Goal: Task Accomplishment & Management: Use online tool/utility

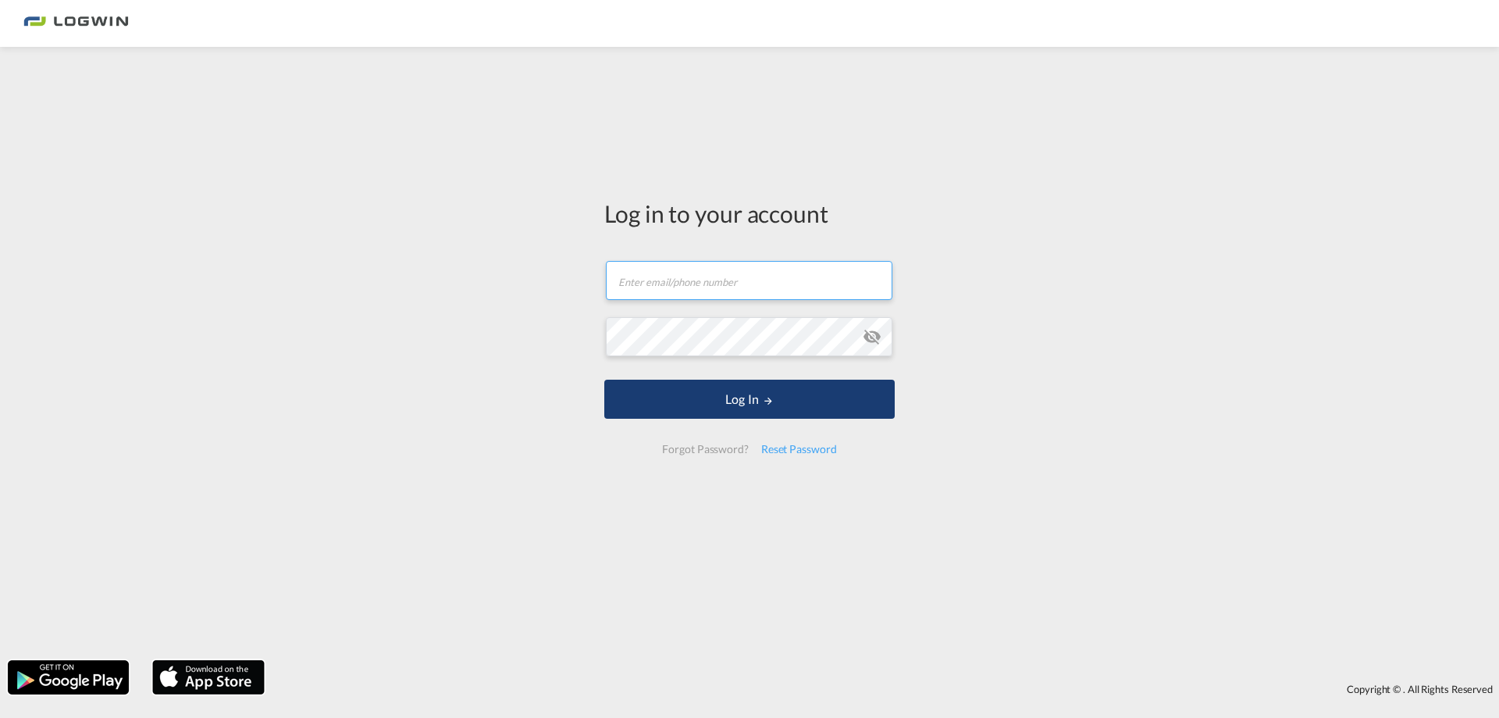
type input "[PERSON_NAME][EMAIL_ADDRESS][PERSON_NAME][DOMAIN_NAME]"
click at [754, 406] on button "Log In" at bounding box center [749, 399] width 290 height 39
